Goal: Information Seeking & Learning: Check status

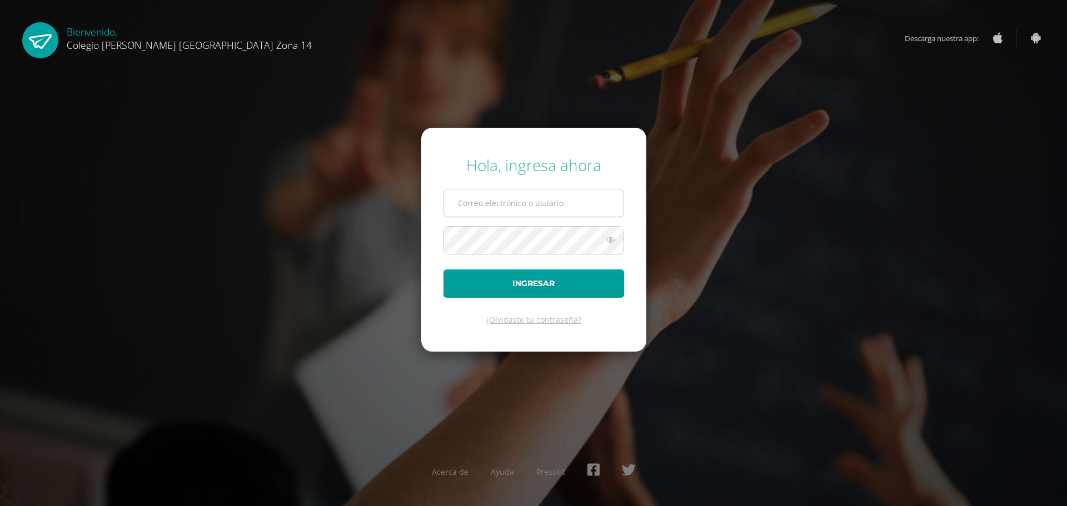
click at [510, 208] on input "text" at bounding box center [534, 203] width 180 height 27
type input "[EMAIL_ADDRESS][DOMAIN_NAME]"
click at [614, 246] on icon at bounding box center [611, 239] width 14 height 13
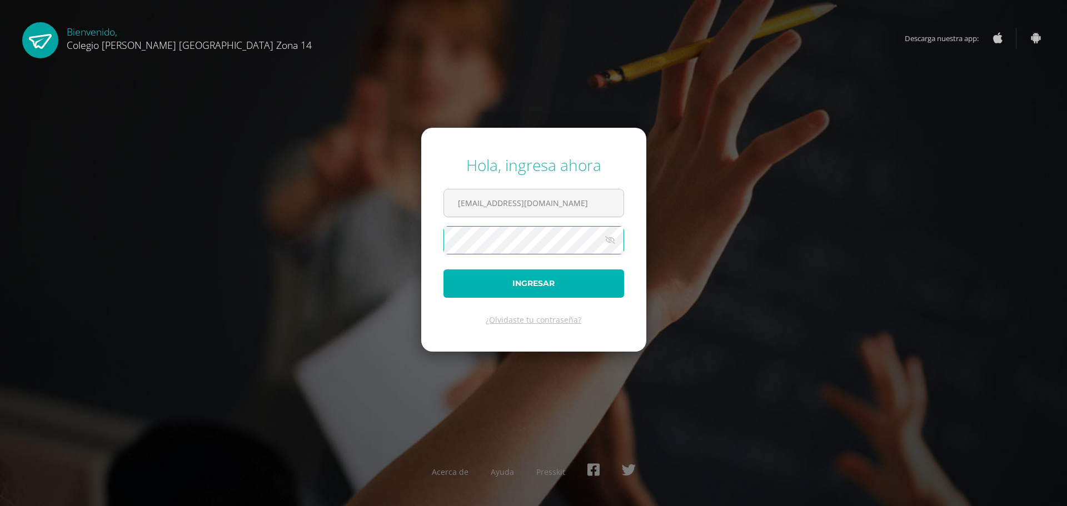
click at [585, 290] on button "Ingresar" at bounding box center [534, 284] width 181 height 28
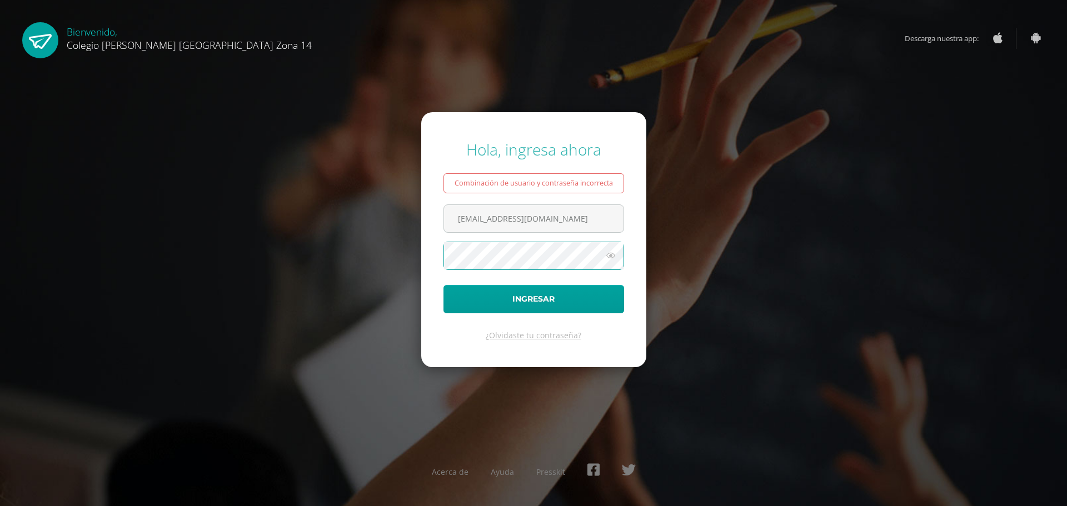
click at [611, 258] on icon at bounding box center [611, 255] width 14 height 13
click at [570, 305] on button "Ingresar" at bounding box center [534, 299] width 181 height 28
click at [518, 300] on button "Ingresar" at bounding box center [534, 299] width 181 height 28
click at [617, 257] on icon at bounding box center [611, 255] width 14 height 13
click at [540, 303] on button "Ingresar" at bounding box center [534, 299] width 181 height 28
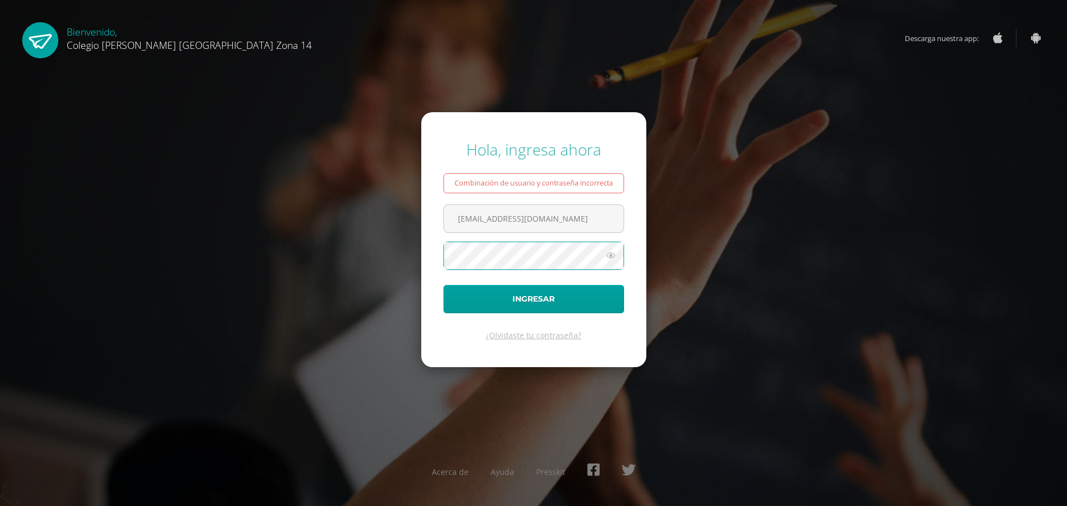
click at [609, 252] on icon at bounding box center [611, 255] width 14 height 13
click at [501, 296] on button "Ingresar" at bounding box center [534, 299] width 181 height 28
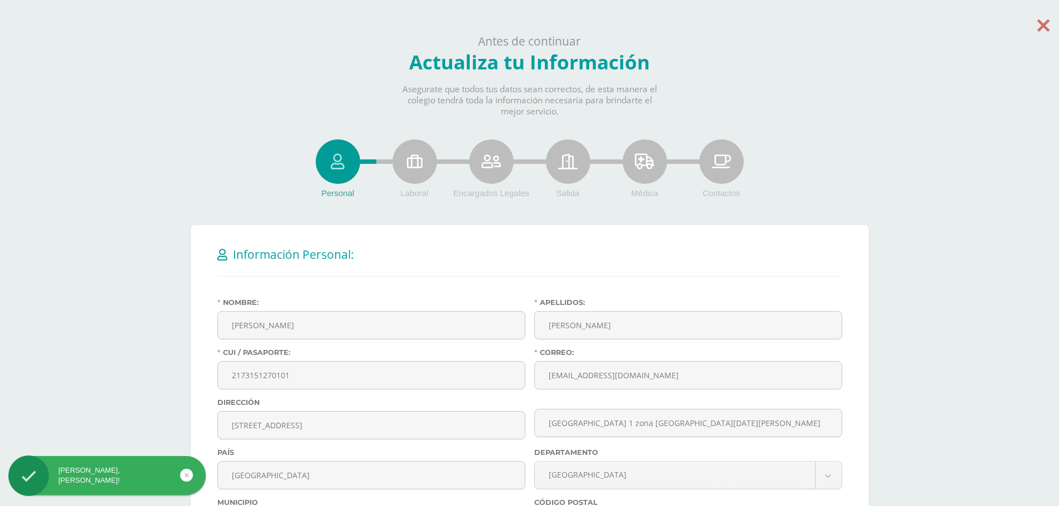
click at [1040, 33] on icon at bounding box center [1043, 25] width 12 height 19
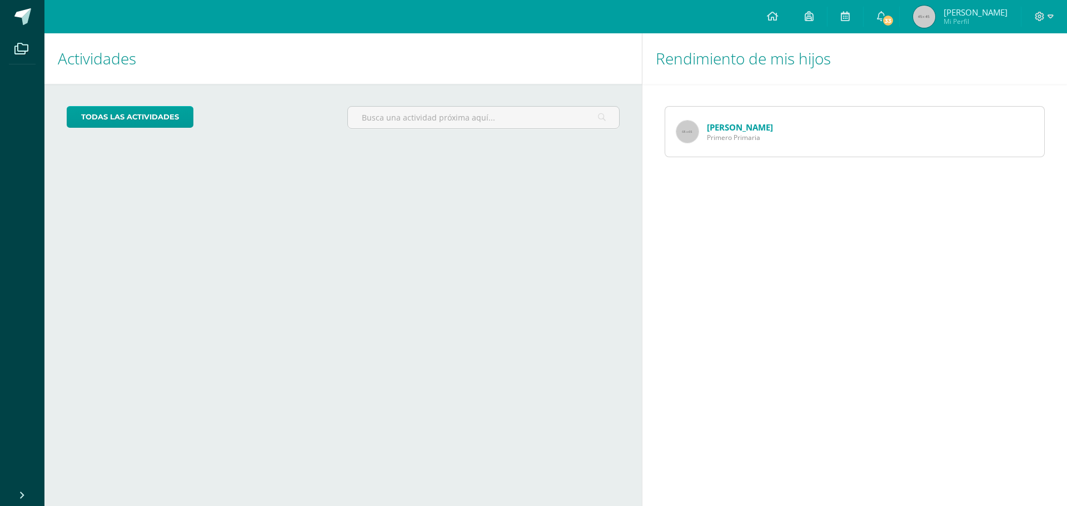
click at [783, 144] on div "[PERSON_NAME] Primero Primaria" at bounding box center [855, 131] width 380 height 51
click at [740, 126] on link "[PERSON_NAME]" at bounding box center [740, 127] width 66 height 11
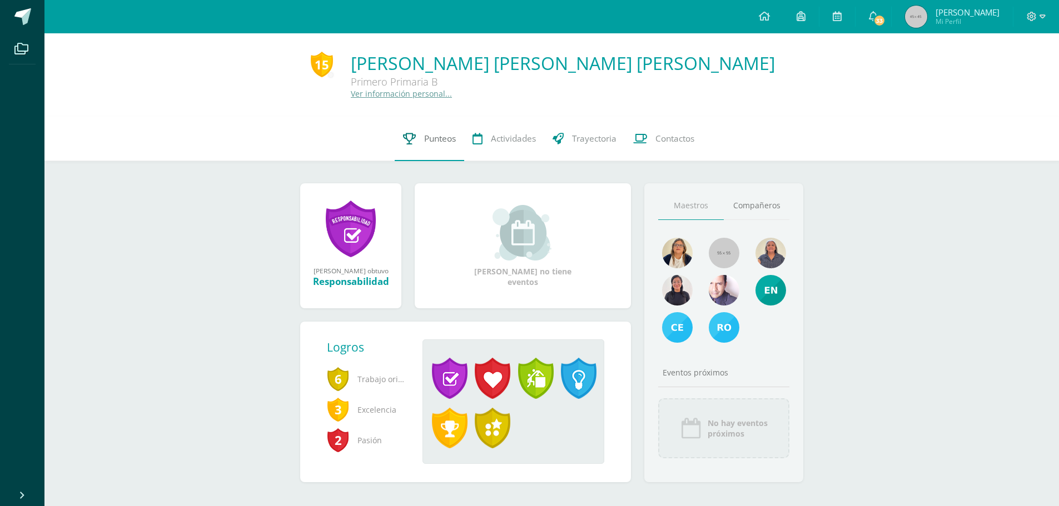
click at [447, 146] on link "Punteos" at bounding box center [429, 139] width 69 height 44
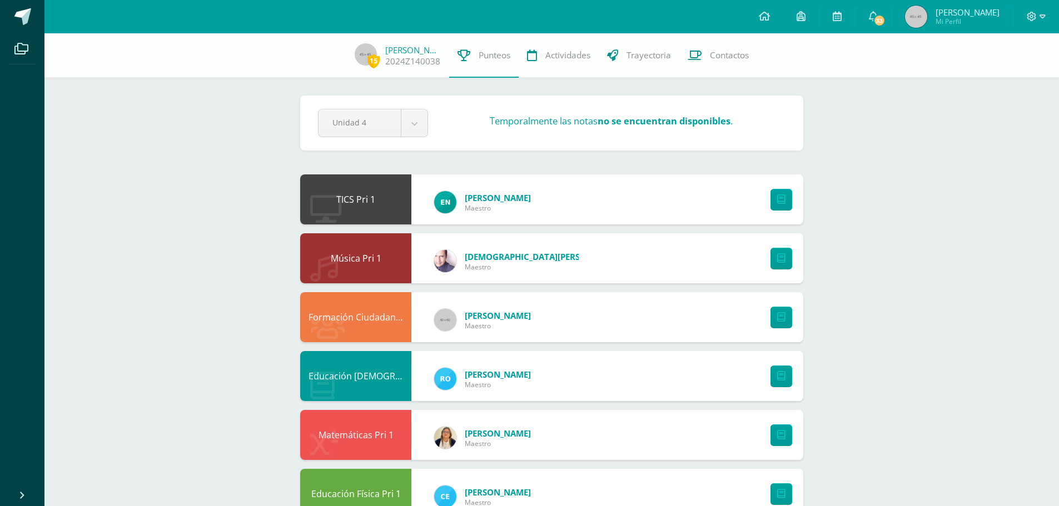
click at [578, 208] on div "TICS Pri 1 [PERSON_NAME] Maestro" at bounding box center [551, 200] width 503 height 50
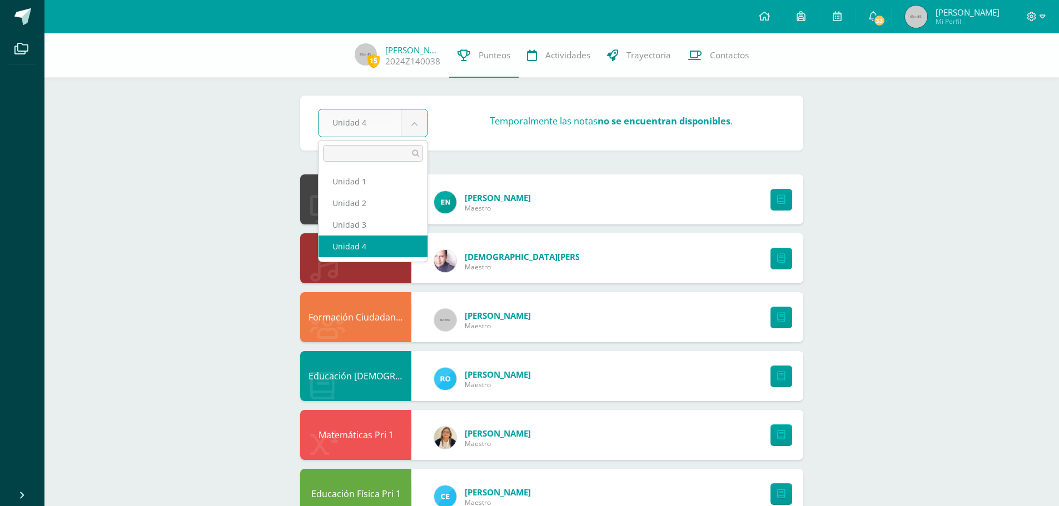
click at [412, 132] on body "Archivos Cerrar panel Configuración Cerrar sesión Miguel Eduardo Mi Perfil 33 3…" at bounding box center [529, 447] width 1059 height 895
select select "Unidad 3"
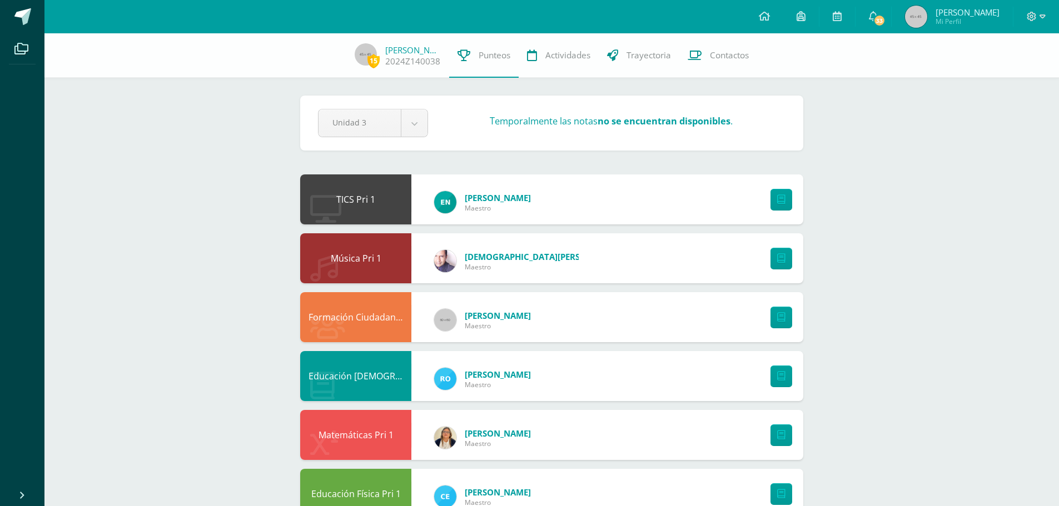
click at [421, 121] on body "Archivos Cerrar panel Configuración Cerrar sesión [PERSON_NAME] Mi Perfil 33 33…" at bounding box center [529, 447] width 1059 height 895
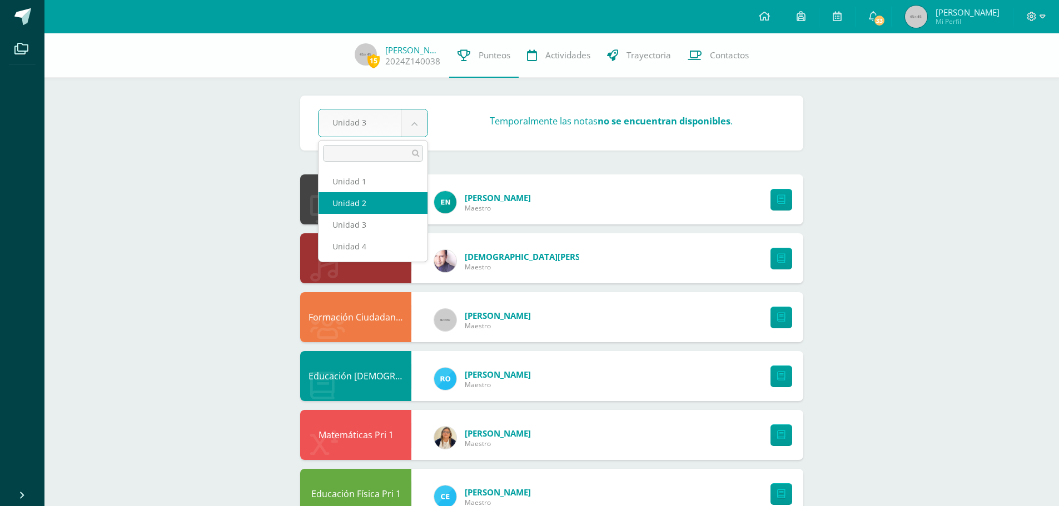
select select "Unidad 2"
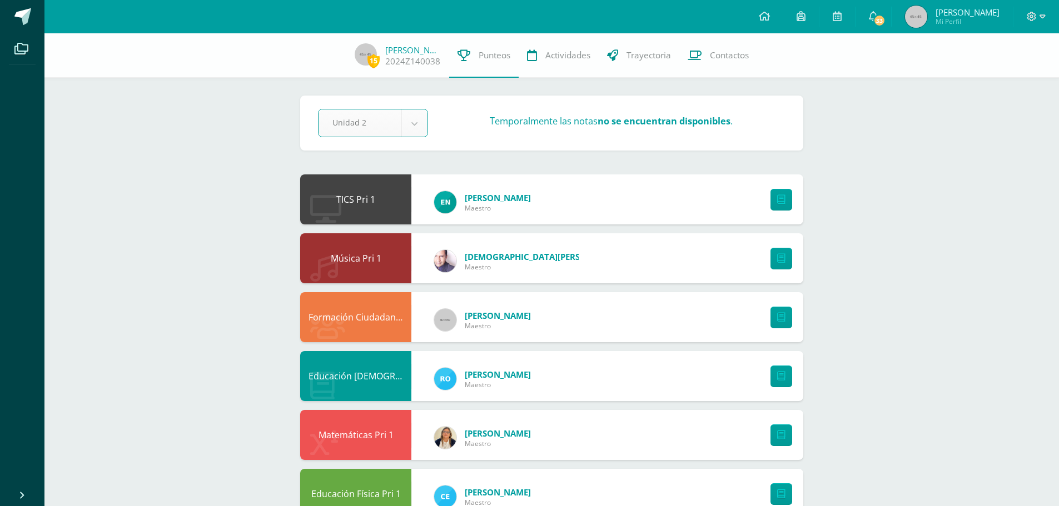
click at [415, 124] on body "Archivos Cerrar panel Configuración Cerrar sesión Miguel Eduardo Mi Perfil 33 3…" at bounding box center [529, 447] width 1059 height 895
click at [403, 118] on body "Archivos Cerrar panel Configuración Cerrar sesión Miguel Eduardo Mi Perfil 33 3…" at bounding box center [529, 447] width 1059 height 895
select select "Unidad 1"
click at [875, 12] on icon at bounding box center [873, 16] width 9 height 10
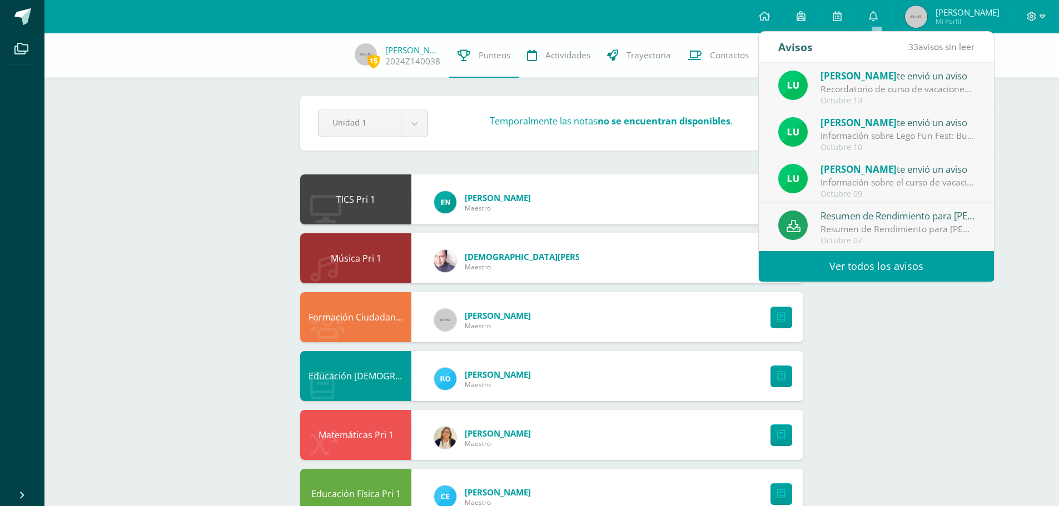
click at [906, 262] on link "Ver todos los avisos" at bounding box center [876, 266] width 235 height 31
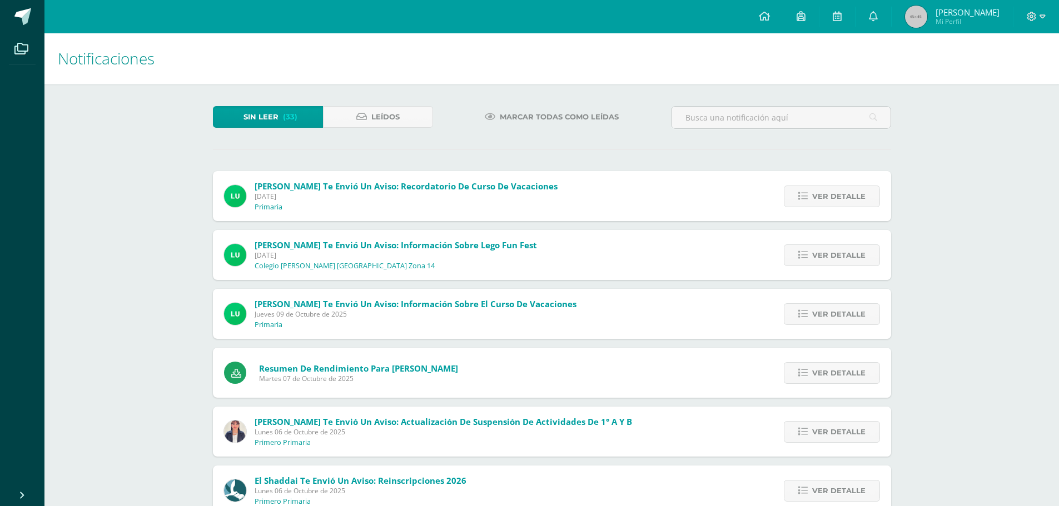
click at [506, 116] on span "Marcar todas como leídas" at bounding box center [559, 117] width 119 height 21
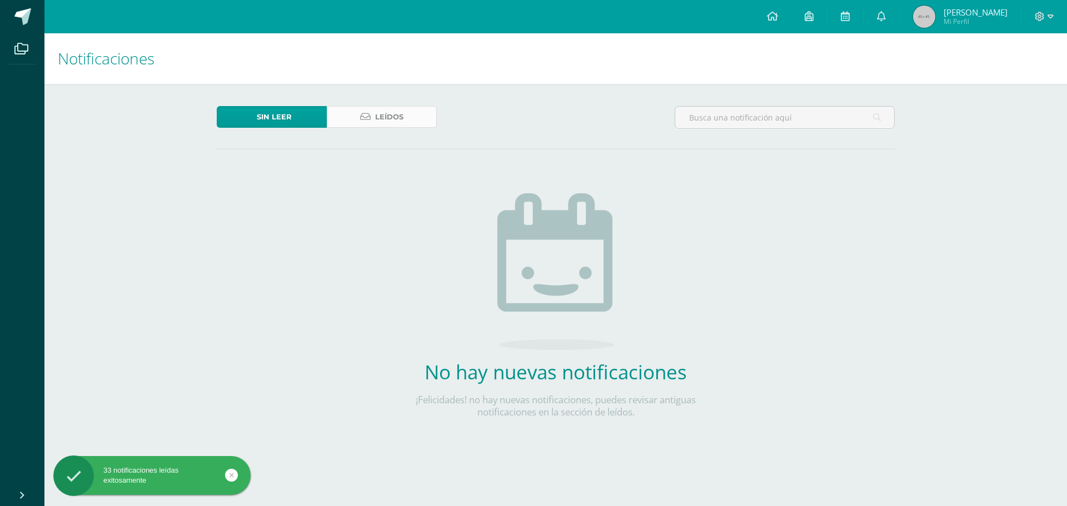
click at [365, 127] on link "Leídos" at bounding box center [382, 117] width 110 height 22
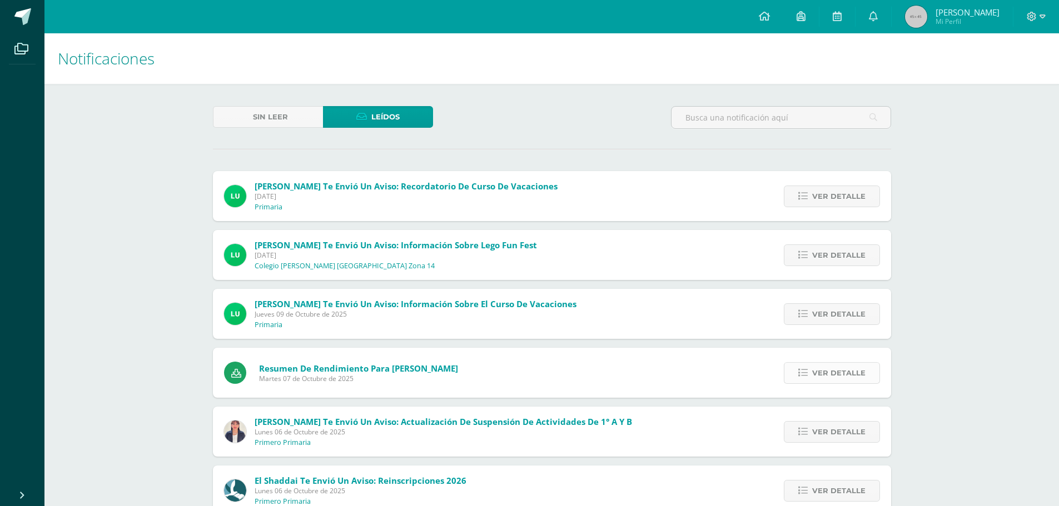
click at [848, 372] on span "Ver detalle" at bounding box center [838, 373] width 53 height 21
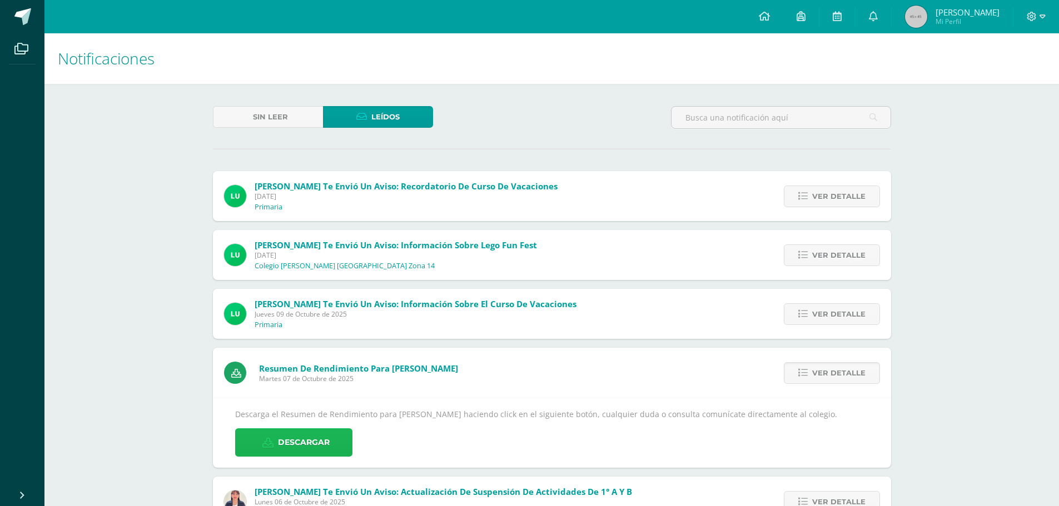
click at [304, 446] on span "Descargar" at bounding box center [304, 442] width 52 height 27
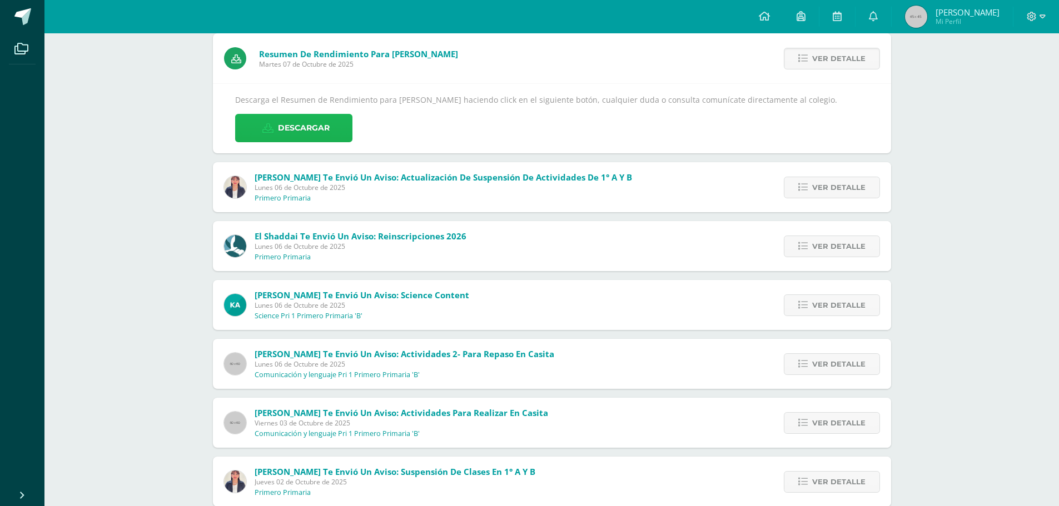
scroll to position [222, 0]
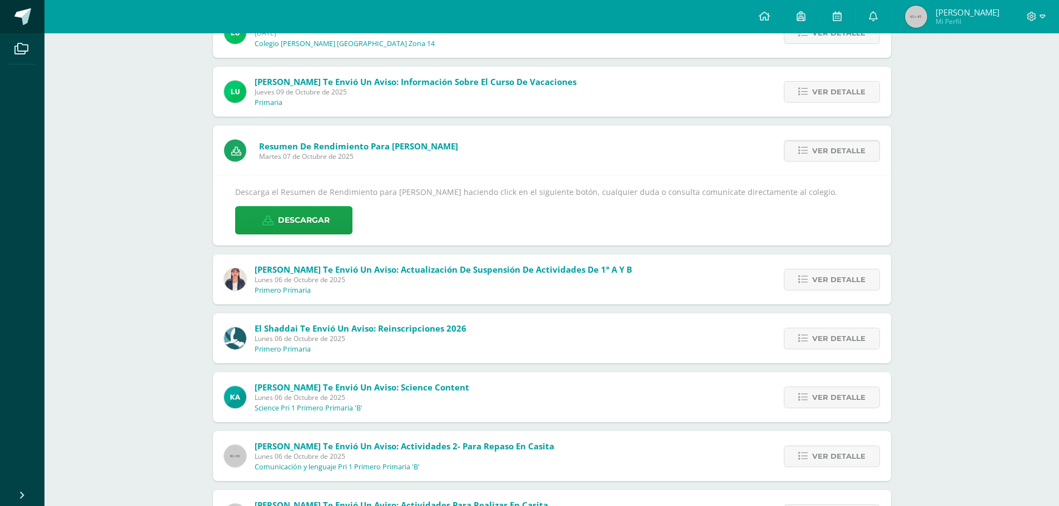
click at [20, 14] on span at bounding box center [22, 16] width 17 height 17
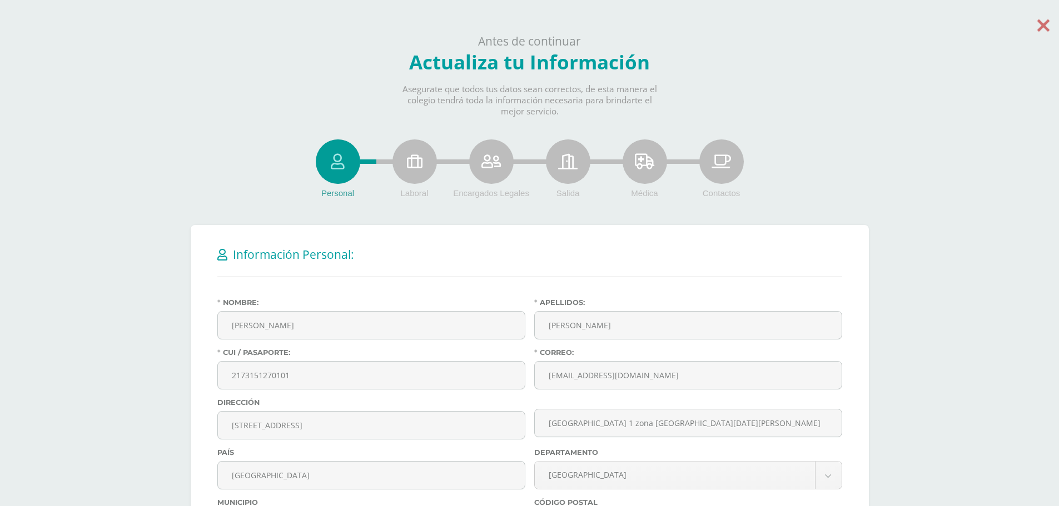
click at [1037, 31] on icon at bounding box center [1043, 25] width 12 height 19
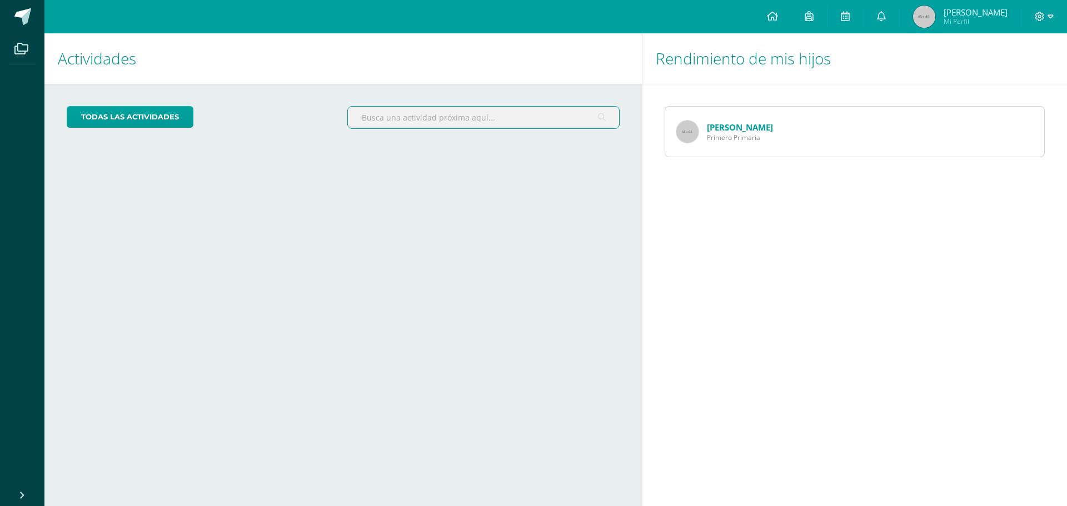
click at [441, 122] on input "text" at bounding box center [483, 118] width 271 height 22
click at [114, 133] on div "todas las Actividades" at bounding box center [179, 122] width 234 height 32
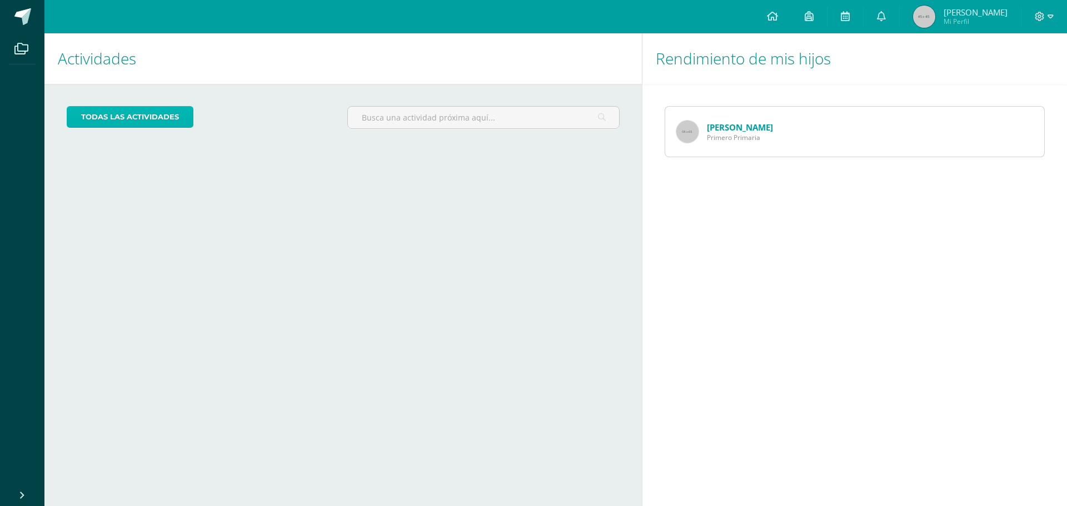
click at [125, 120] on link "todas las Actividades" at bounding box center [130, 117] width 127 height 22
